Goal: Task Accomplishment & Management: Manage account settings

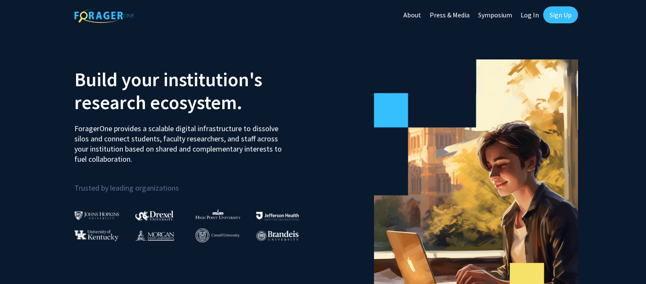
click at [527, 15] on link "Log In" at bounding box center [529, 15] width 27 height 30
select select
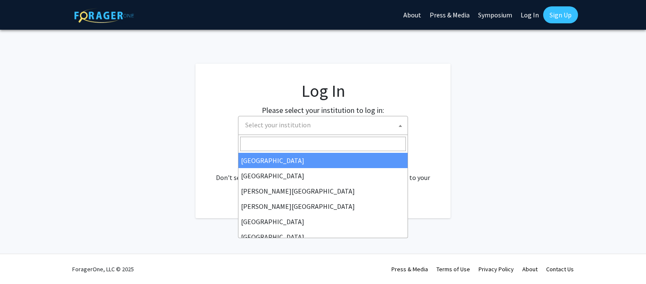
click at [398, 127] on span at bounding box center [400, 125] width 8 height 19
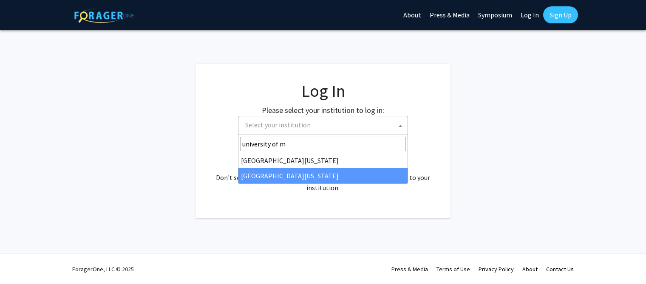
type input "university of m"
select select "33"
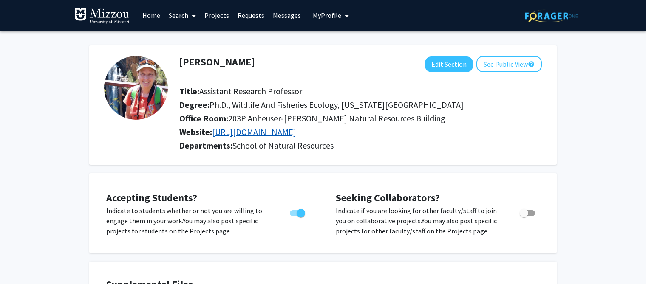
click at [296, 132] on link "http://www.riverstudies.com/Whittier/CV_Whittier.pdf" at bounding box center [254, 132] width 84 height 11
click at [532, 213] on span "Toggle" at bounding box center [526, 213] width 15 height 6
click at [524, 216] on input "Toggle" at bounding box center [523, 216] width 0 height 0
checkbox input "true"
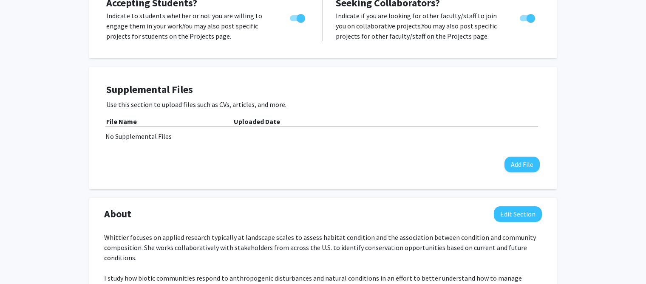
scroll to position [217, 0]
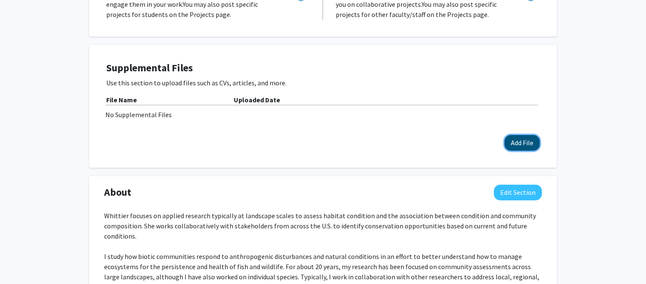
click at [519, 140] on button "Add File" at bounding box center [521, 143] width 35 height 16
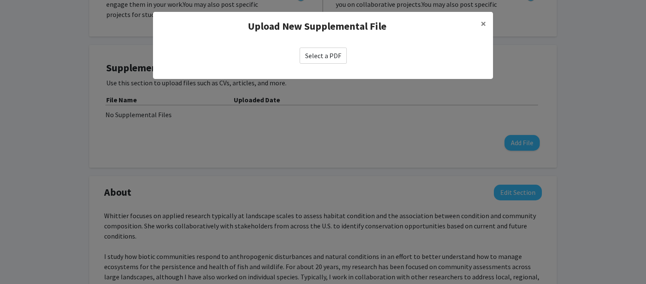
click at [588, 96] on modal-container "Upload New Supplemental File × Select a PDF" at bounding box center [323, 142] width 646 height 284
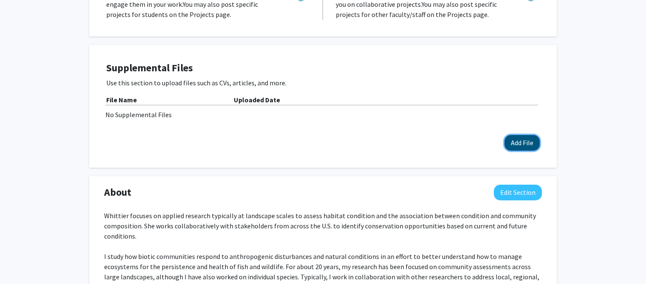
click at [530, 138] on button "Add File" at bounding box center [521, 143] width 35 height 16
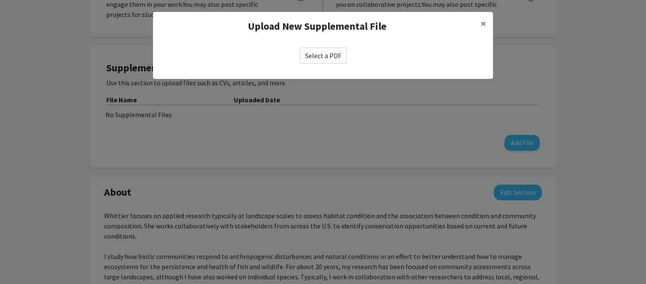
click at [337, 56] on label "Select a PDF" at bounding box center [322, 56] width 47 height 16
click at [0, 0] on input "Select a PDF" at bounding box center [0, 0] width 0 height 0
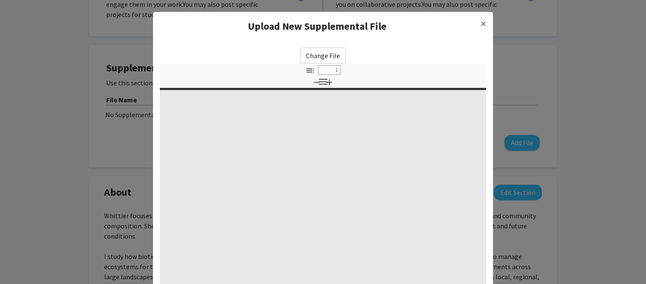
select select "custom"
type input "0"
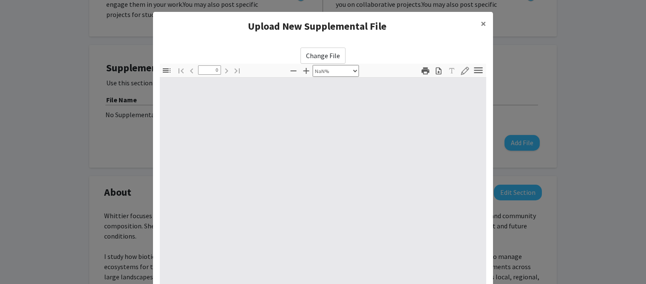
select select "auto"
type input "1"
select select "auto"
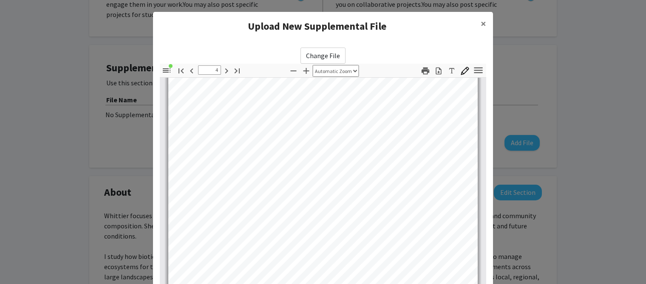
scroll to position [1605, 0]
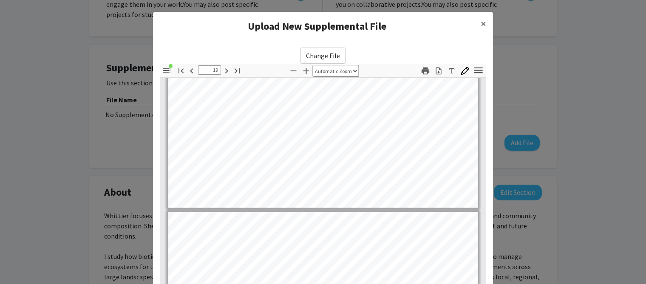
type input "20"
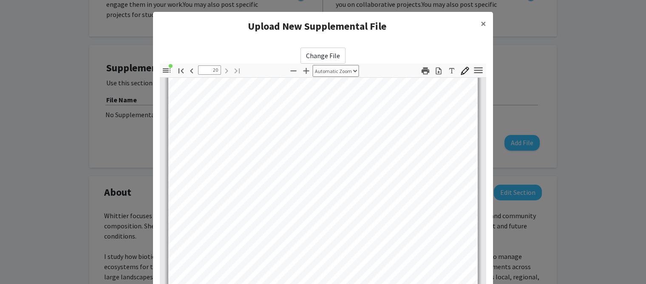
scroll to position [118, 0]
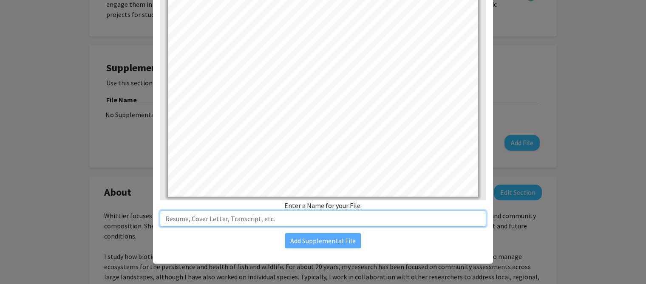
click at [281, 220] on input "text" at bounding box center [323, 219] width 326 height 16
type input "CV"
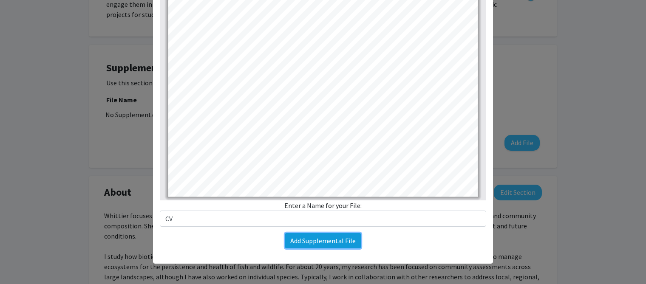
click at [294, 242] on button "Add Supplemental File" at bounding box center [323, 240] width 76 height 15
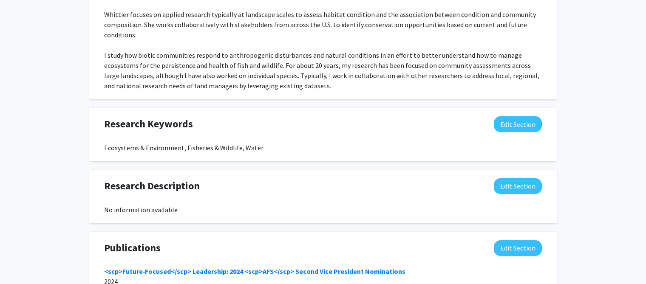
scroll to position [433, 0]
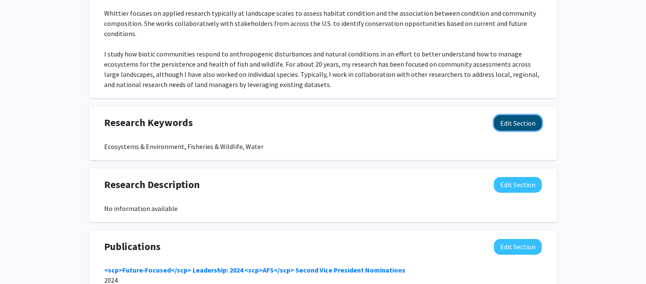
click at [520, 123] on button "Edit Section" at bounding box center [517, 123] width 48 height 16
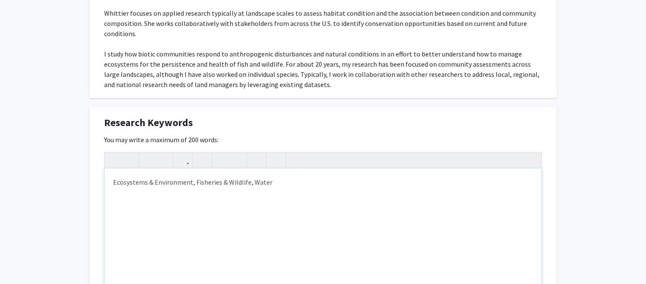
click at [276, 182] on div "Ecosystems & Environment, Fisheries & Wildlife, Water" at bounding box center [322, 232] width 437 height 127
type textarea "Ecosystems &amp; Environment, Fisheries &amp; Wildlife, Water, Landscape Ecology"
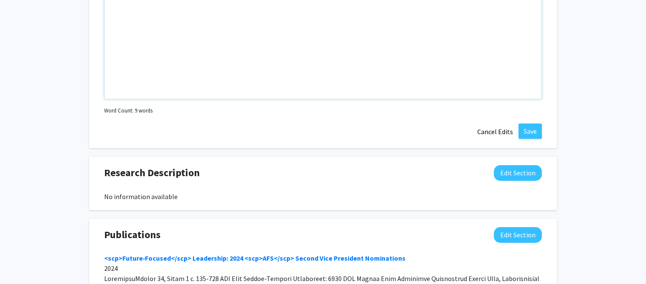
scroll to position [693, 0]
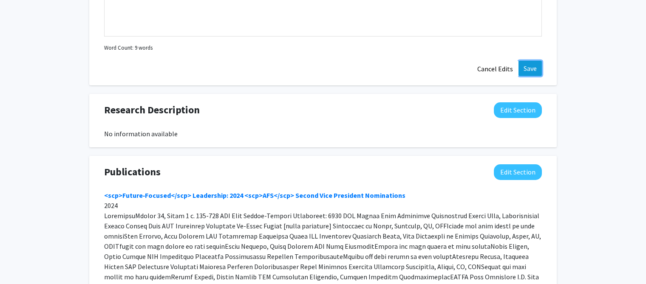
click at [528, 67] on button "Save" at bounding box center [529, 68] width 23 height 15
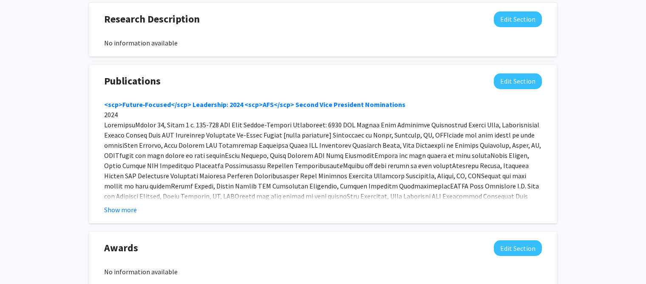
scroll to position [611, 0]
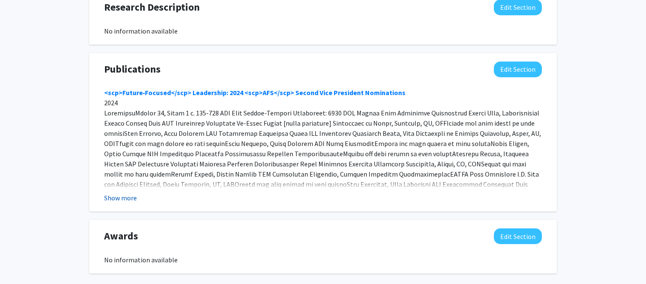
click at [126, 199] on button "Show more" at bounding box center [120, 198] width 33 height 10
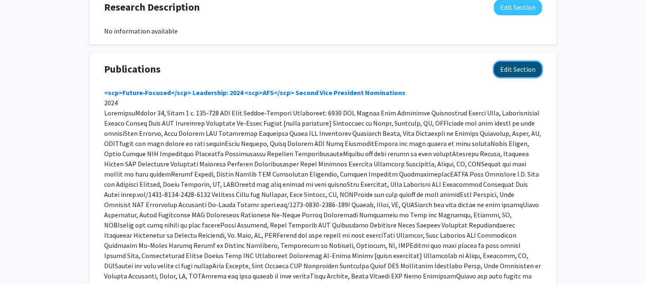
click at [529, 71] on button "Edit Section" at bounding box center [517, 70] width 48 height 16
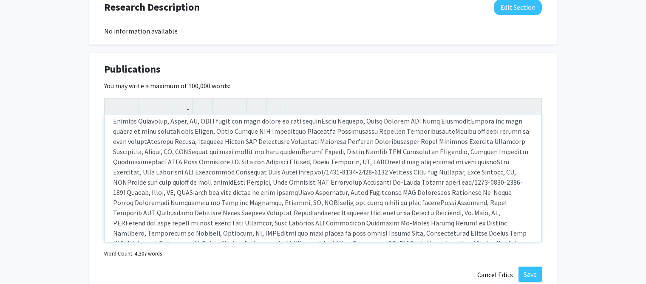
scroll to position [0, 0]
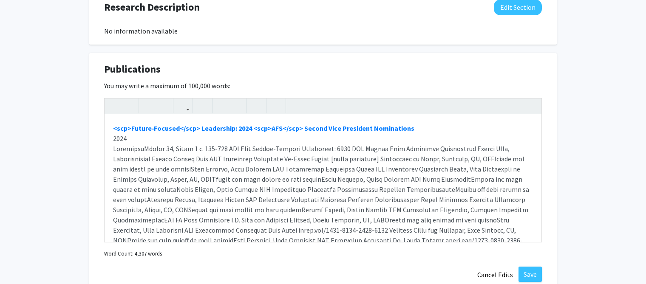
click at [112, 126] on div "<scp>Future‐Focused</scp> Leadership: 2024 <scp>AFS</scp> Second Vice President…" at bounding box center [322, 178] width 437 height 127
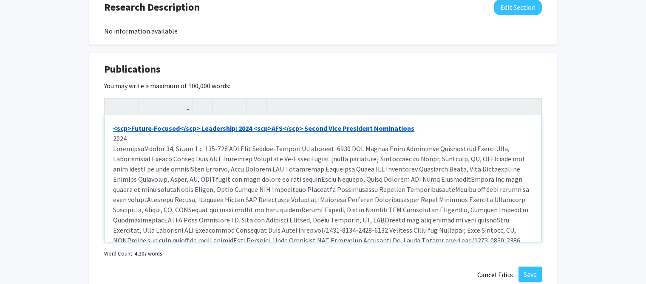
paste div "Note to users with screen readers: Please deactivate our accessibility plugin f…"
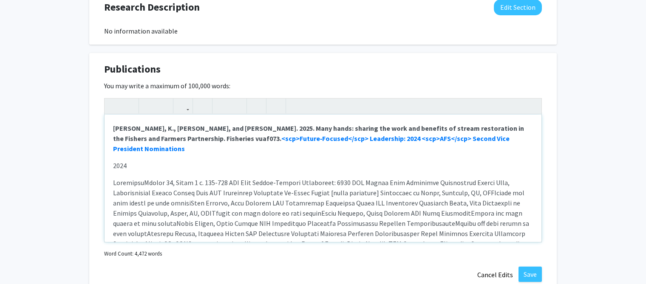
type textarea "<p><strong>Lubinski, K., B. Lubinski, and J.B. Whittier. 2025. Many hands: shar…"
click at [205, 137] on strong "Lubinski, K., B. Lubinski, and J.B. Whittier. 2025. Many hands: sharing the wor…" at bounding box center [318, 138] width 411 height 29
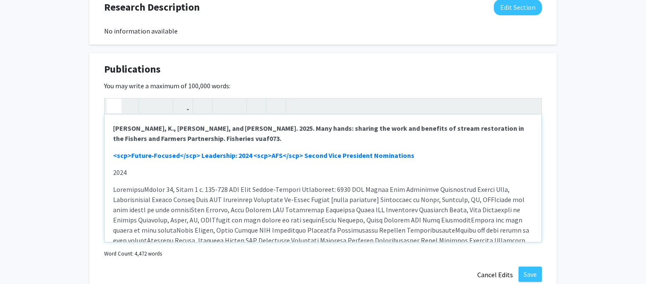
type textarea "<p><strong>Lubinski, K., B. Lubinski, and J.B. Whittier. 2025. Many hands: shar…"
click at [528, 276] on button "Save" at bounding box center [529, 274] width 23 height 15
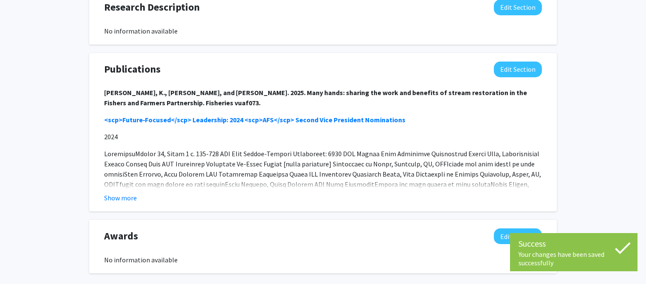
scroll to position [653, 0]
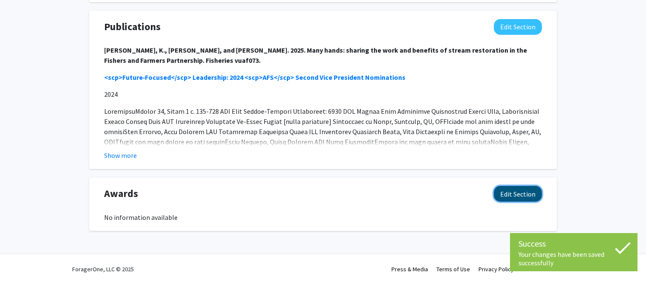
click at [524, 194] on button "Edit Section" at bounding box center [517, 194] width 48 height 16
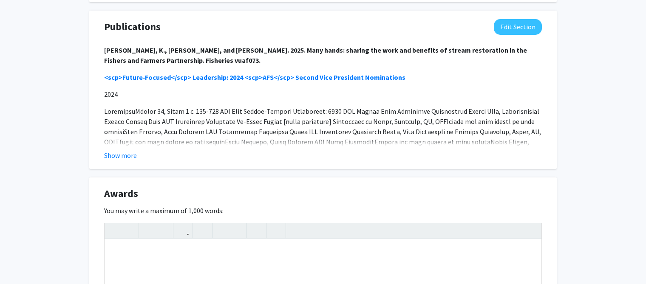
paste div "Note to users with screen readers: Please deactivate our accessibility plugin f…"
type textarea "<p>2023&nbsp; &nbsp; American Fisheries Society Fellow</p><p>2020&nbsp; &nbsp; …"
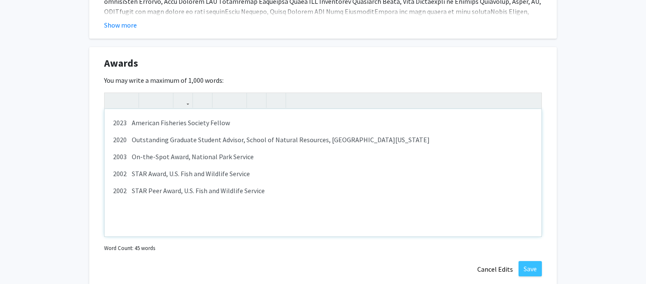
scroll to position [838, 0]
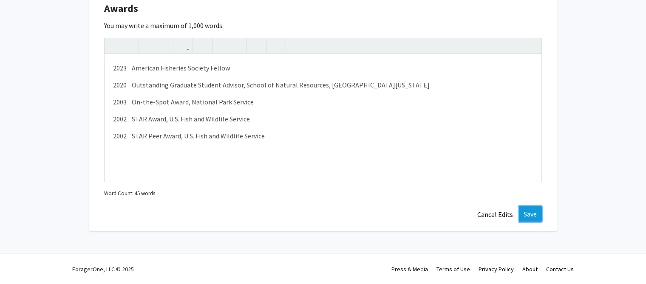
click at [530, 214] on button "Save" at bounding box center [529, 213] width 23 height 15
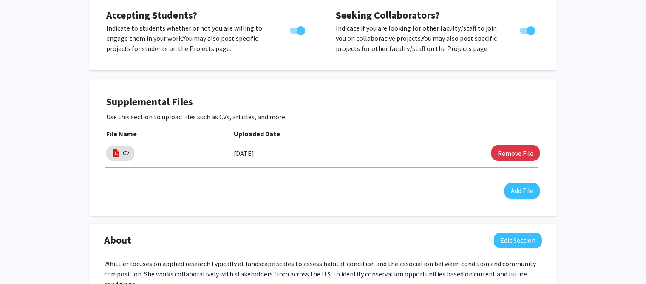
scroll to position [2, 0]
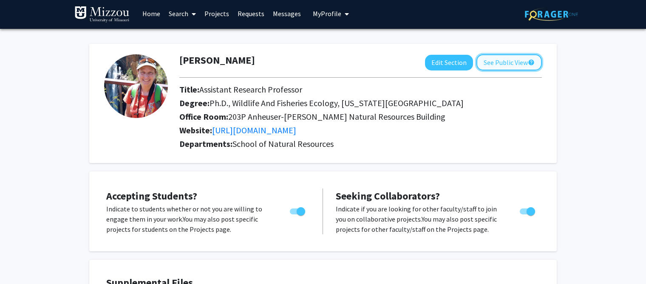
click at [503, 64] on button "See Public View help" at bounding box center [508, 62] width 65 height 16
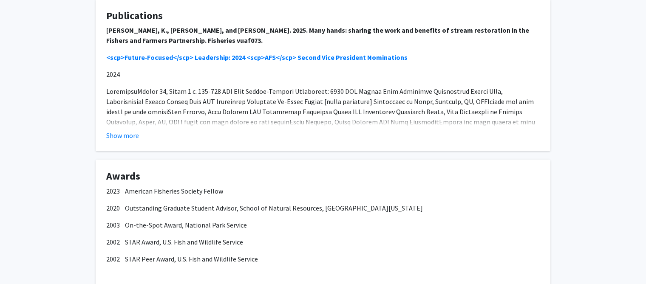
scroll to position [347, 0]
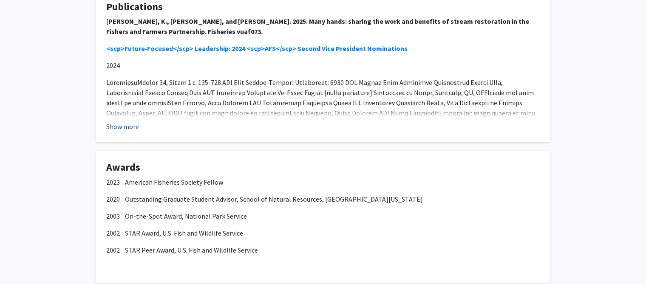
click at [122, 127] on button "Show more" at bounding box center [122, 126] width 33 height 10
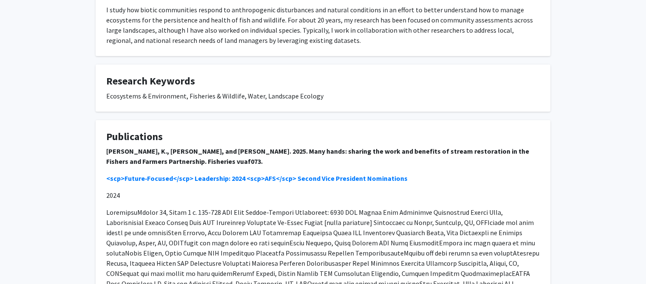
scroll to position [0, 0]
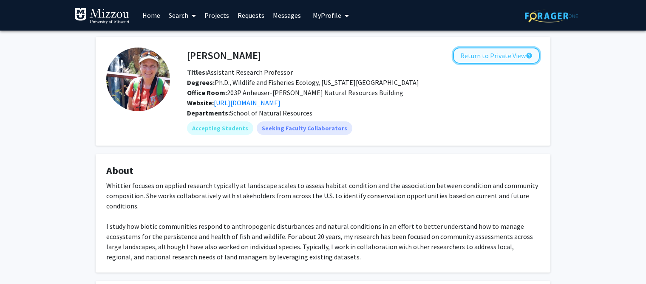
click at [488, 57] on button "Return to Private View help" at bounding box center [496, 56] width 87 height 16
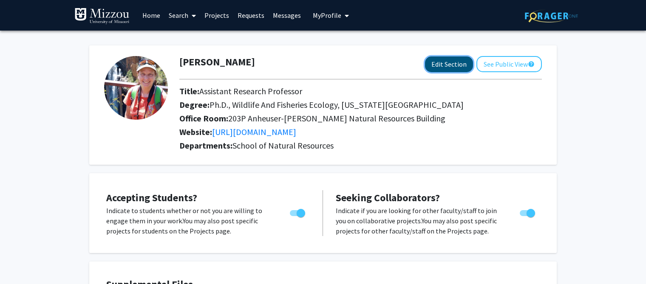
click at [443, 65] on button "Edit Section" at bounding box center [449, 64] width 48 height 16
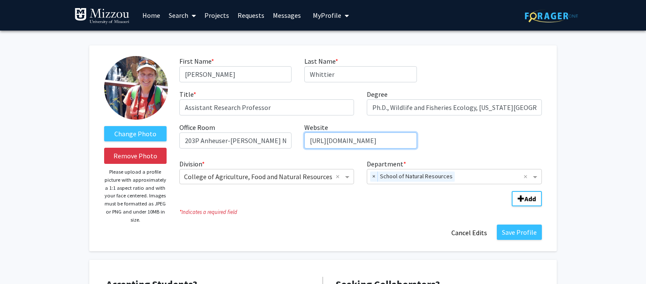
drag, startPoint x: 309, startPoint y: 140, endPoint x: 492, endPoint y: 146, distance: 183.1
click at [492, 146] on div "First Name * required Joanna Last Name * required Whittier Title * required Ass…" at bounding box center [360, 105] width 375 height 99
type input "ier/CV_Whittier.pdf"
drag, startPoint x: 385, startPoint y: 141, endPoint x: 256, endPoint y: 134, distance: 128.8
click at [304, 134] on input "ier/CV_Whittier.pdf" at bounding box center [360, 141] width 112 height 16
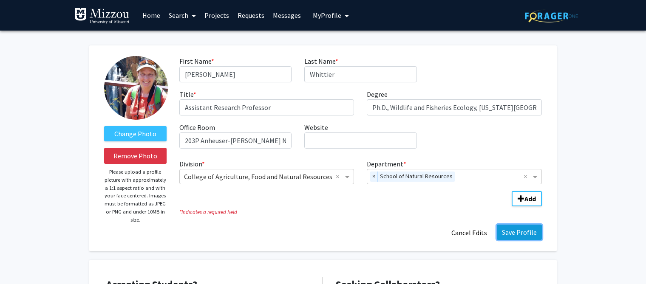
click at [528, 231] on button "Save Profile" at bounding box center [518, 232] width 45 height 15
